Goal: Task Accomplishment & Management: Manage account settings

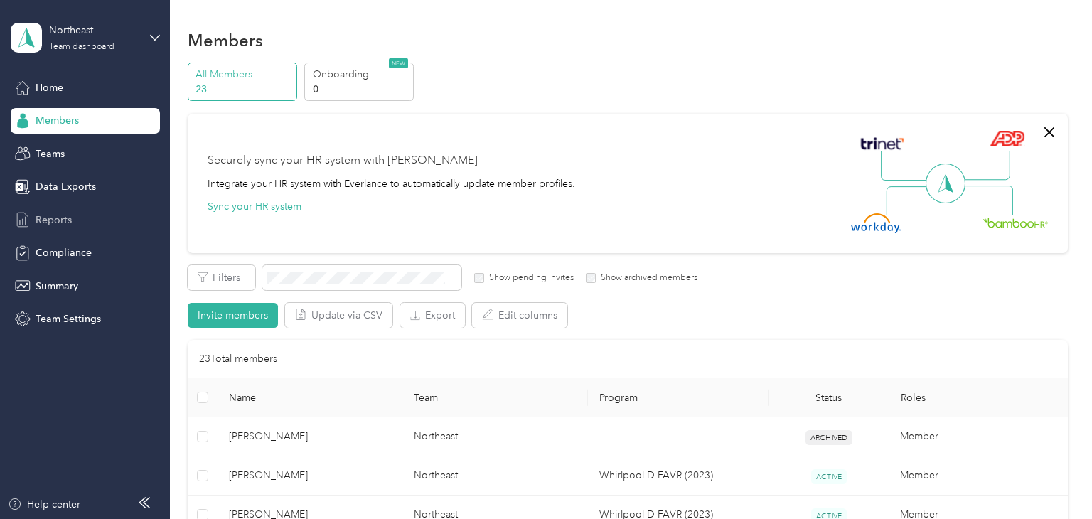
click at [43, 224] on span "Reports" at bounding box center [54, 220] width 36 height 15
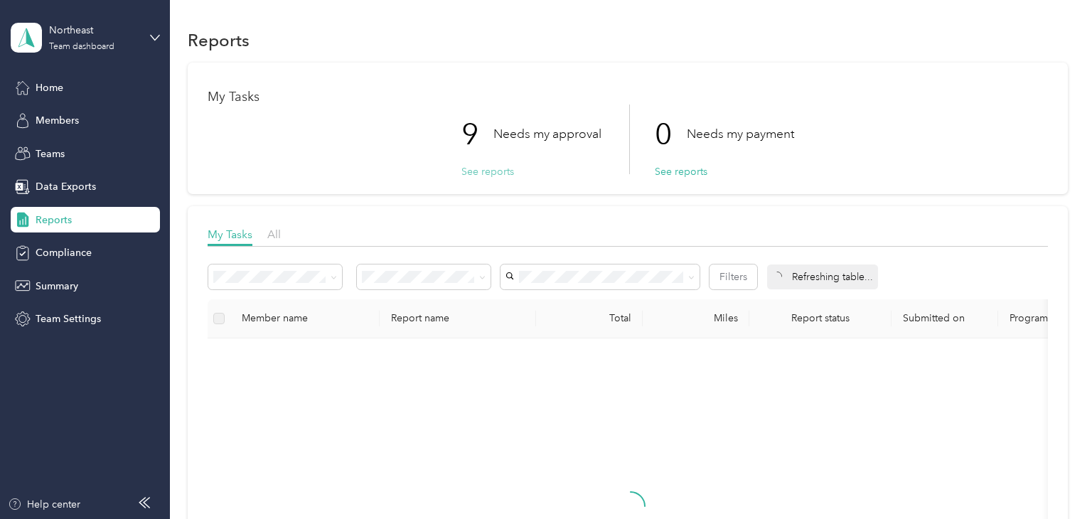
click at [482, 170] on button "See reports" at bounding box center [488, 171] width 53 height 15
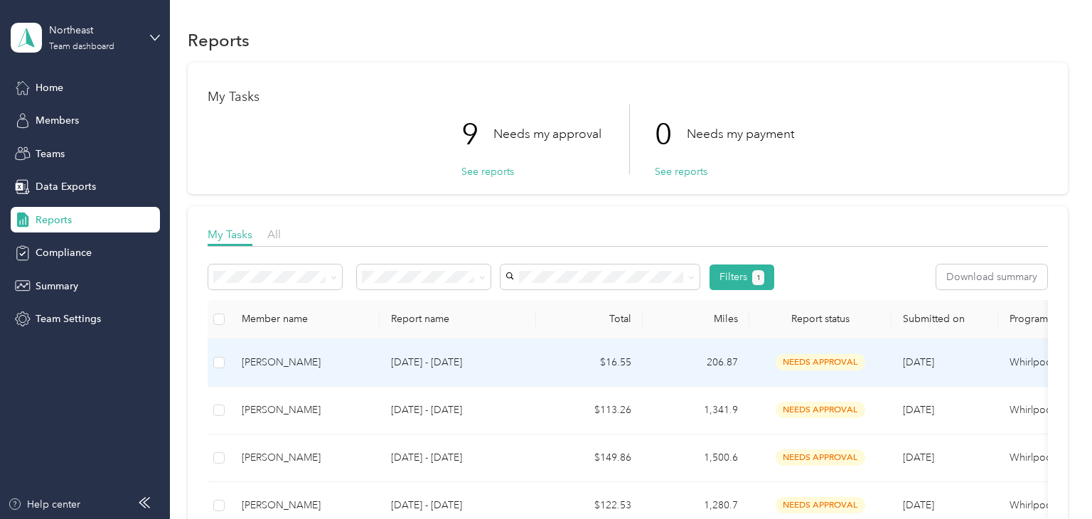
click at [519, 359] on p "[DATE] - [DATE]" at bounding box center [458, 363] width 134 height 16
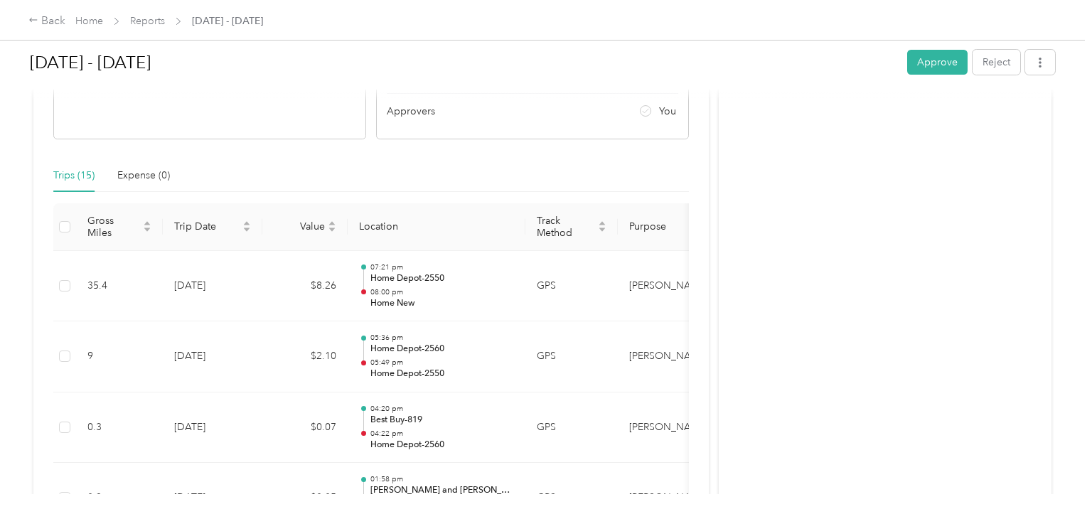
scroll to position [234, 0]
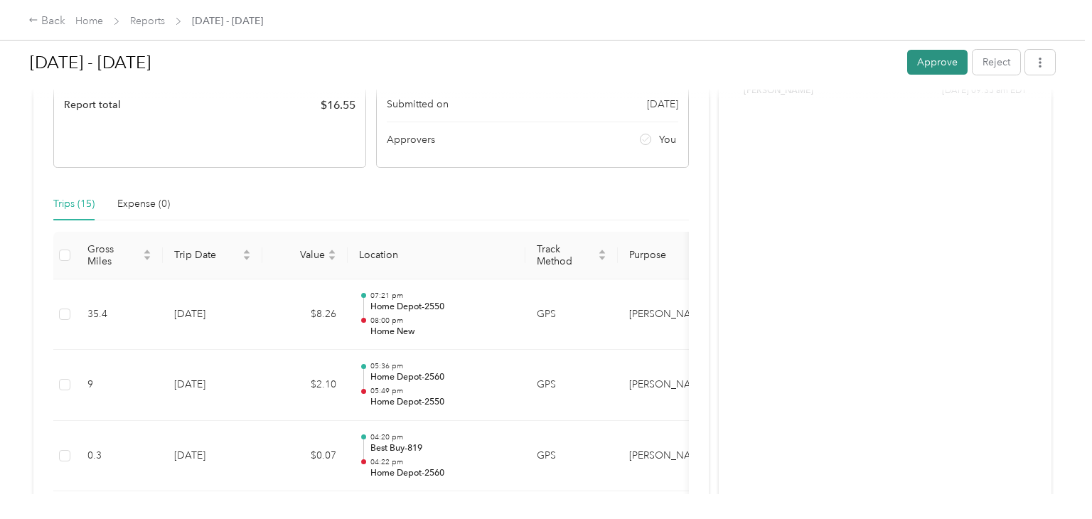
click at [946, 62] on button "Approve" at bounding box center [938, 62] width 60 height 25
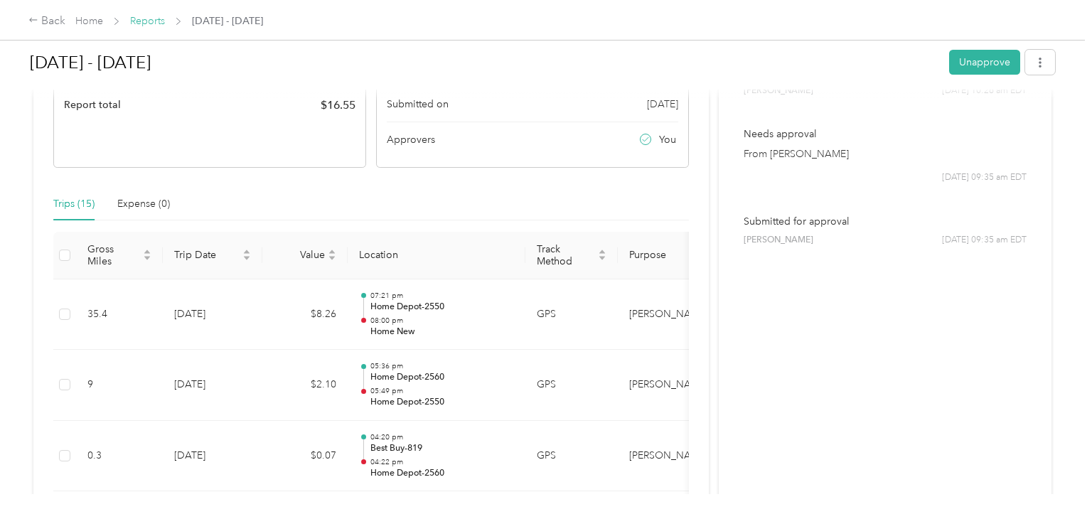
click at [147, 21] on link "Reports" at bounding box center [147, 21] width 35 height 12
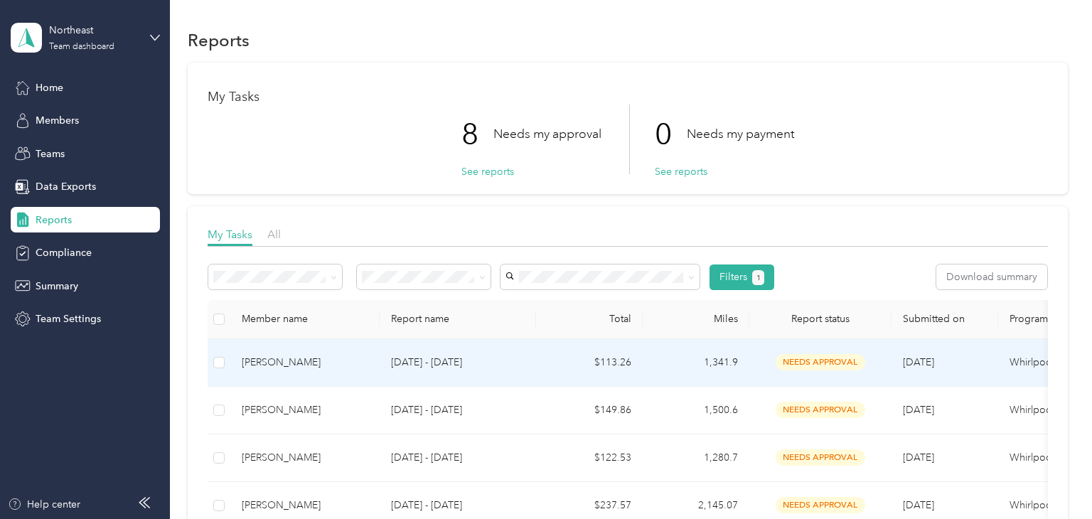
click at [524, 360] on p "[DATE] - [DATE]" at bounding box center [458, 363] width 134 height 16
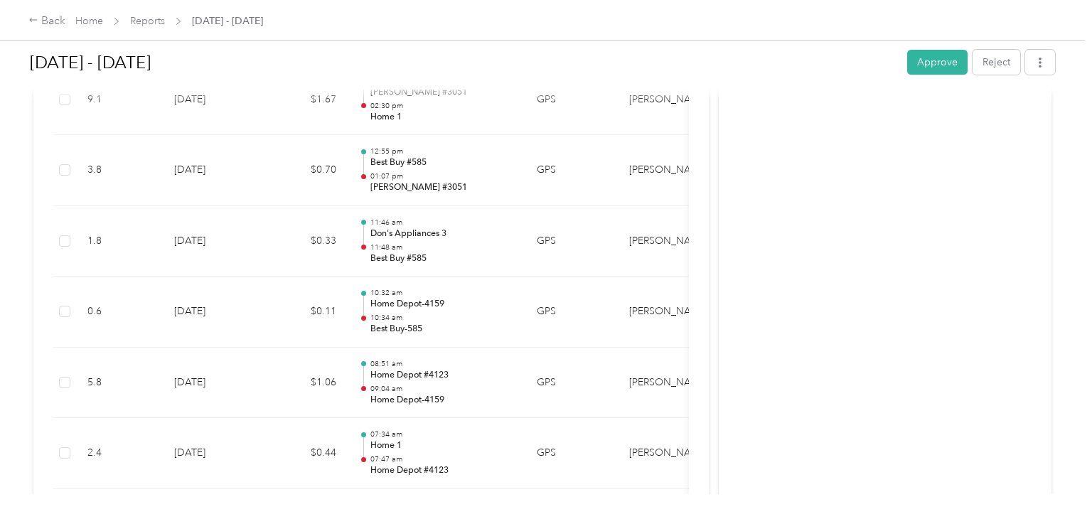
scroll to position [4949, 0]
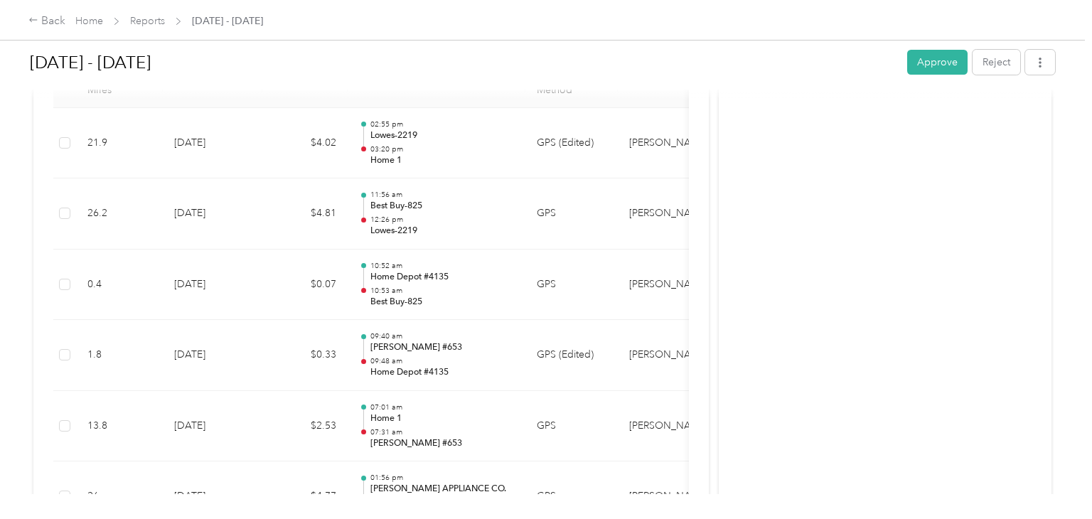
scroll to position [312, 0]
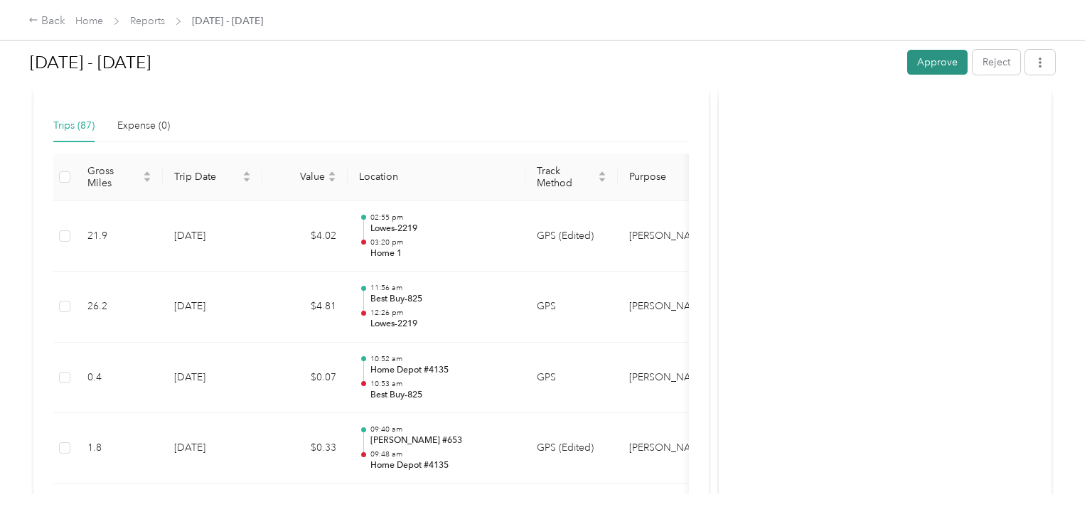
click at [943, 58] on button "Approve" at bounding box center [938, 62] width 60 height 25
click at [142, 21] on link "Reports" at bounding box center [147, 21] width 35 height 12
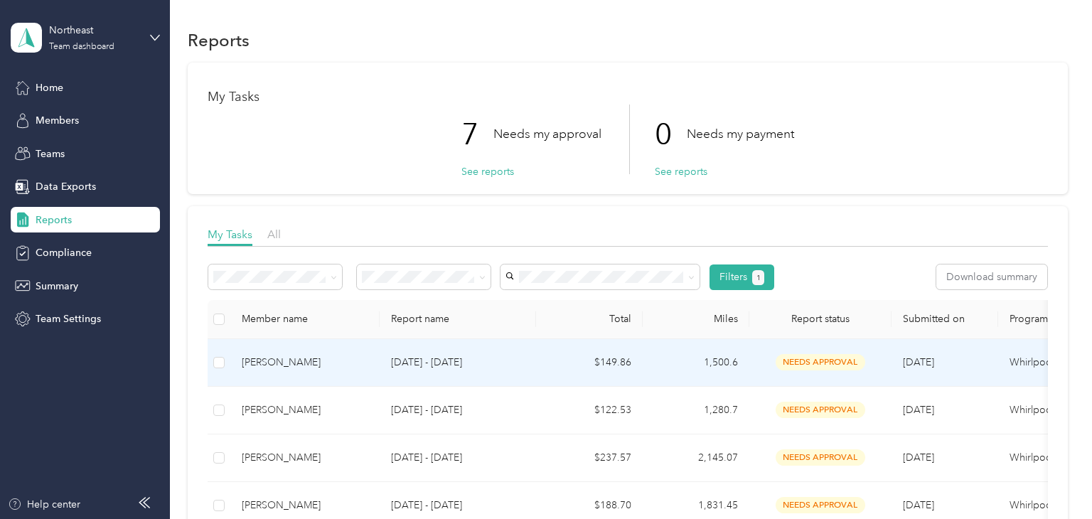
click at [518, 363] on p "[DATE] - [DATE]" at bounding box center [458, 363] width 134 height 16
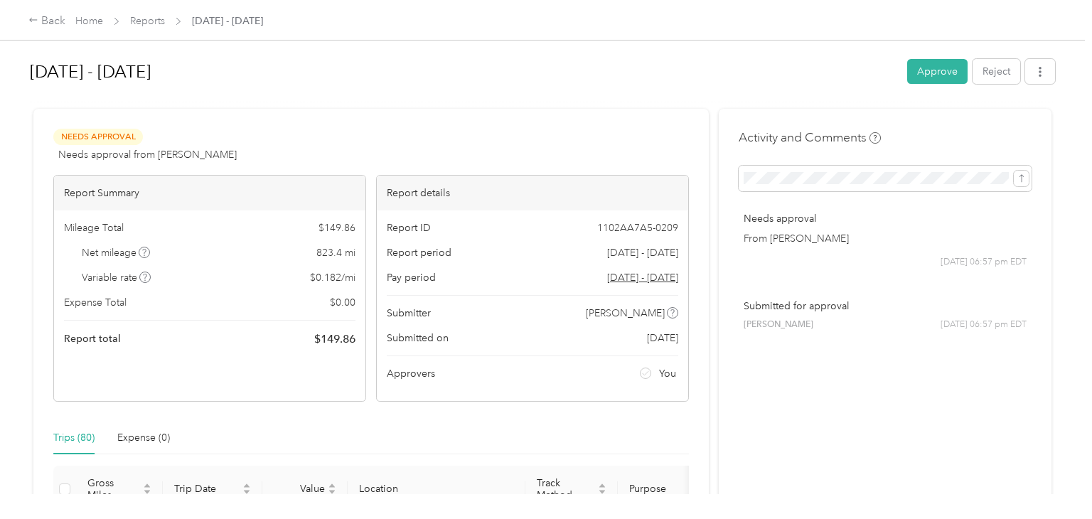
click at [939, 70] on button "Approve" at bounding box center [938, 71] width 60 height 25
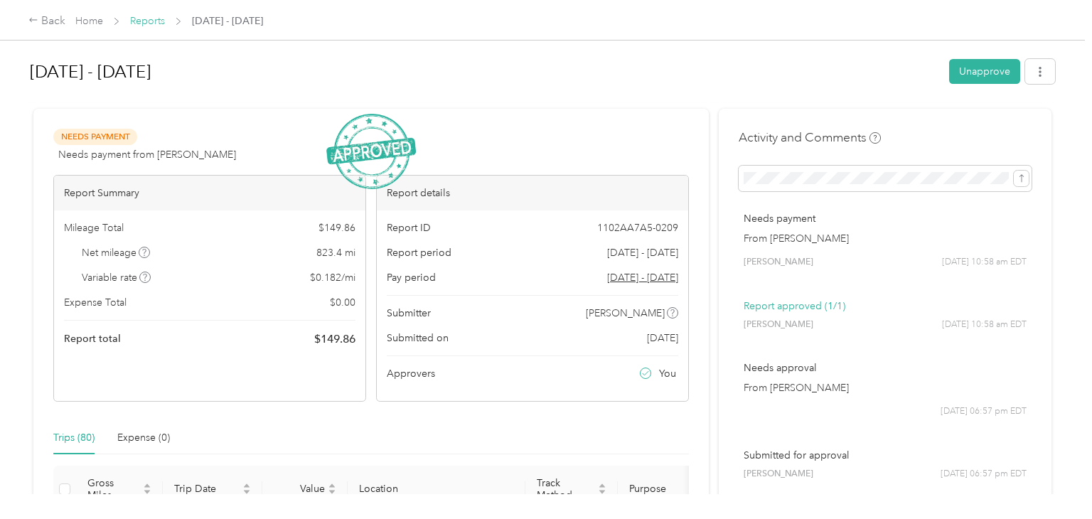
click at [149, 21] on link "Reports" at bounding box center [147, 21] width 35 height 12
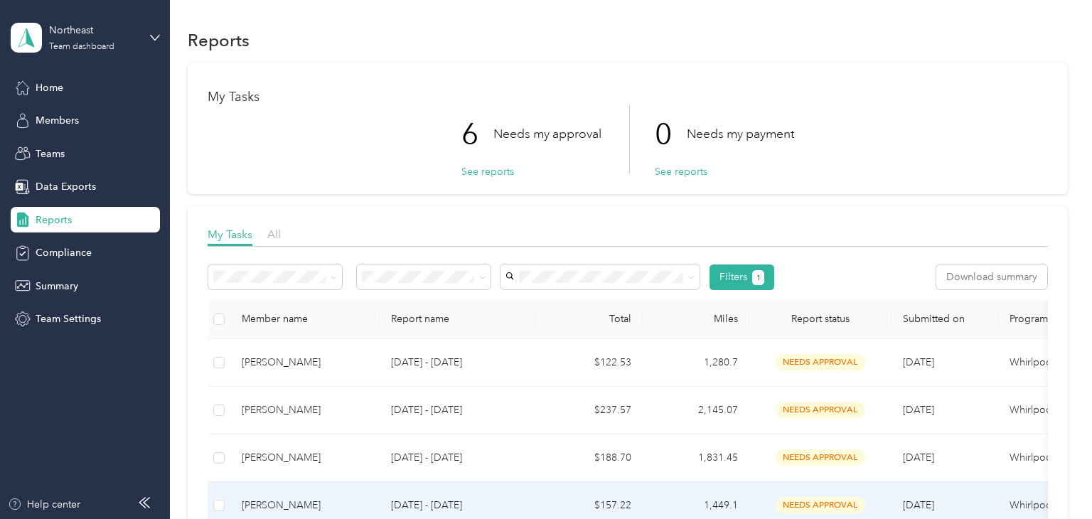
click at [505, 494] on p "[DATE] - [DATE]" at bounding box center [458, 506] width 134 height 16
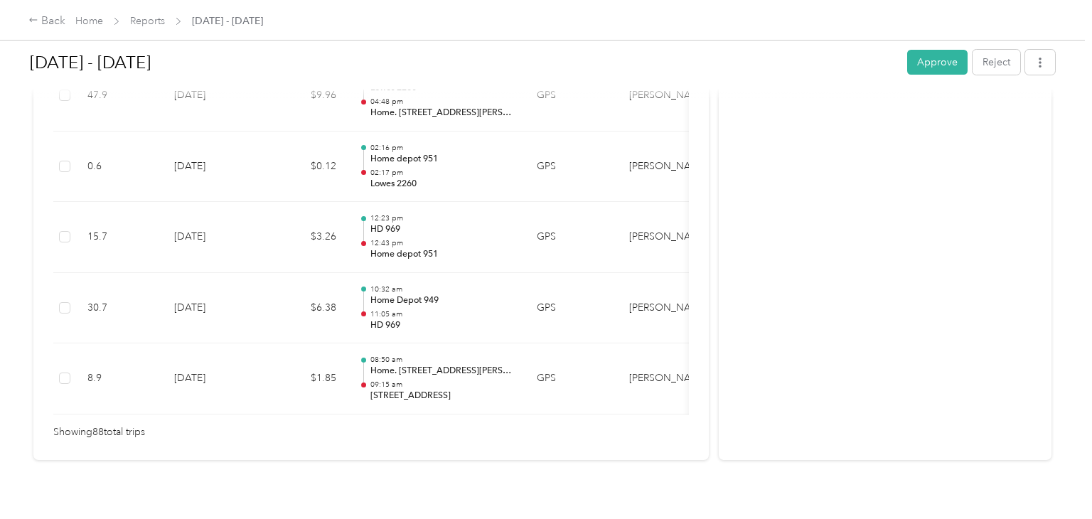
scroll to position [6328, 0]
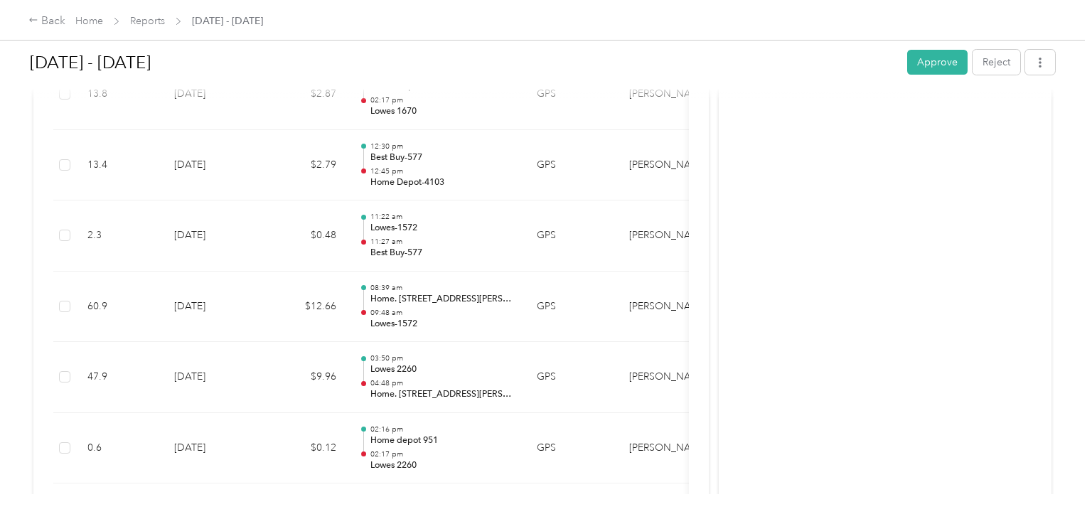
scroll to position [6044, 0]
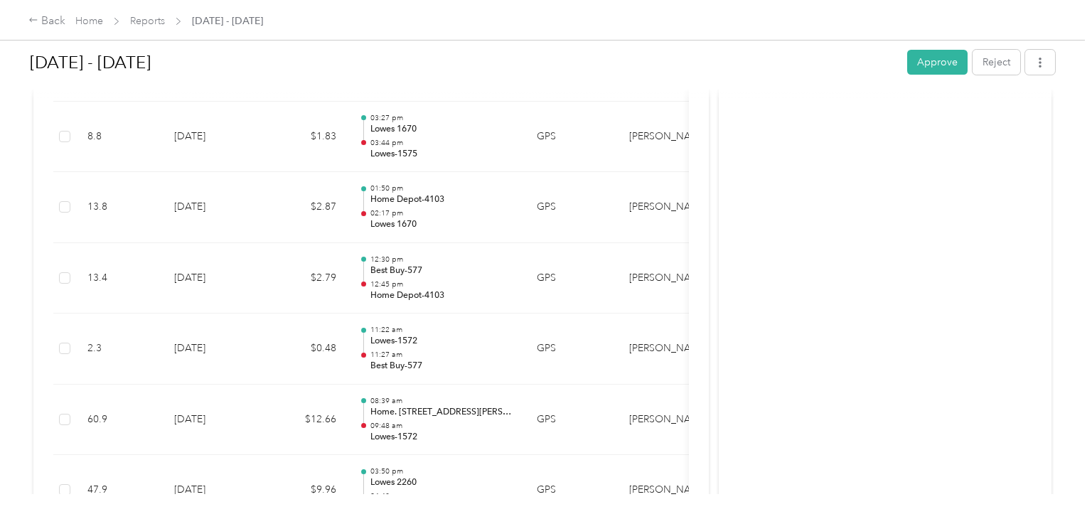
scroll to position [5930, 0]
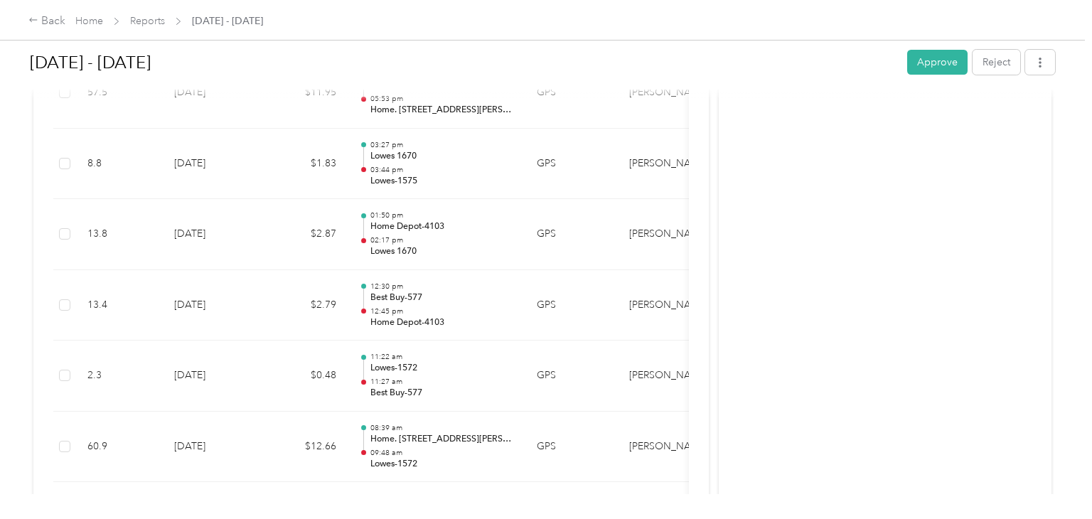
scroll to position [5902, 0]
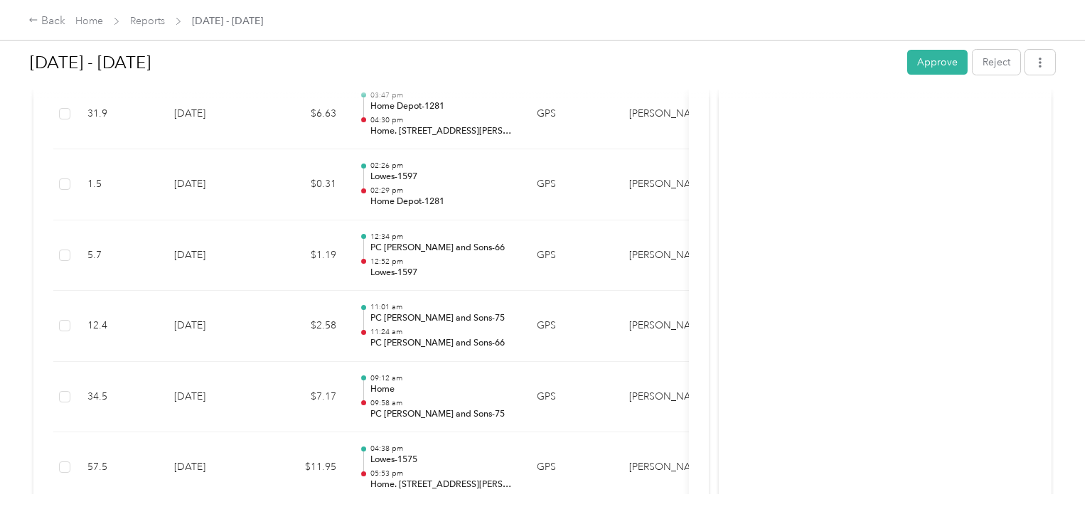
scroll to position [5532, 0]
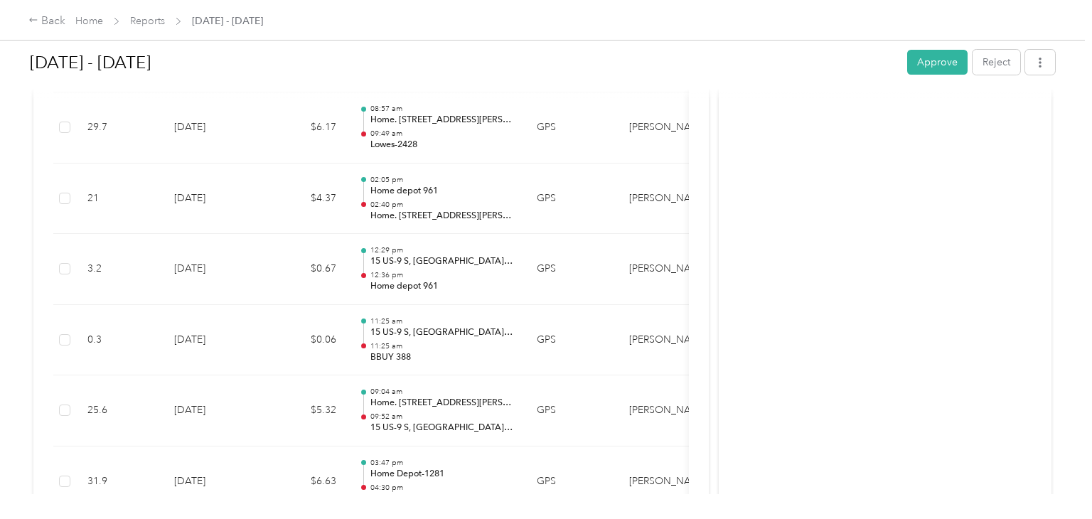
scroll to position [5190, 0]
